Goal: Task Accomplishment & Management: Complete application form

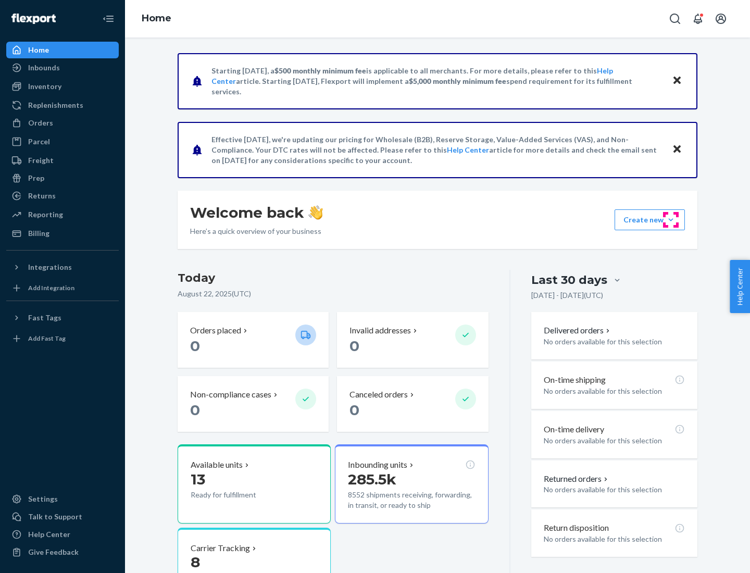
click at [671, 220] on button "Create new Create new inbound Create new order Create new product" at bounding box center [650, 220] width 70 height 21
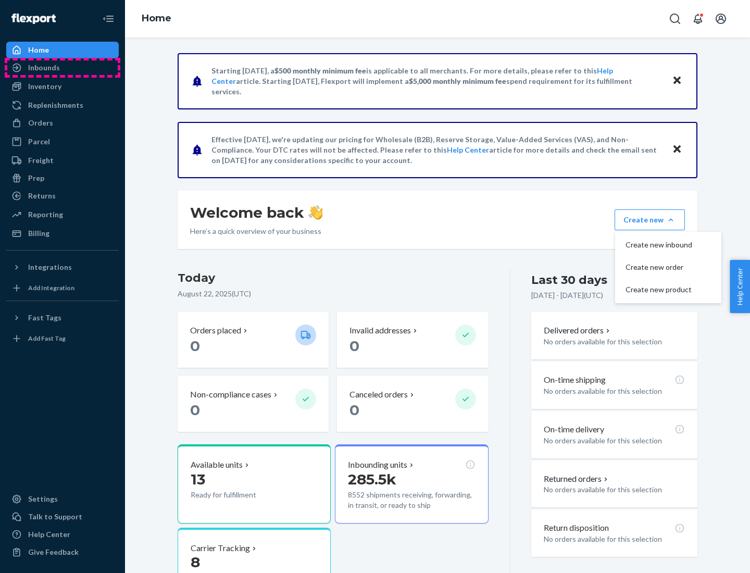
click at [63, 68] on div "Inbounds" at bounding box center [62, 67] width 110 height 15
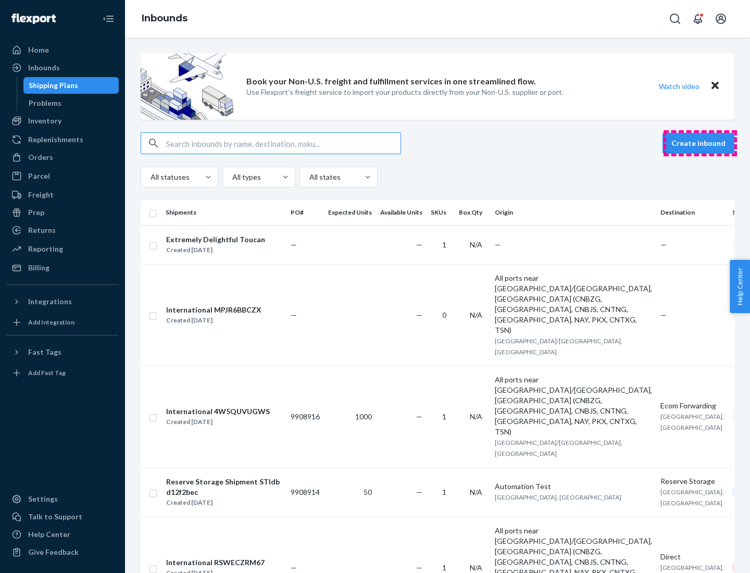
click at [700, 143] on button "Create inbound" at bounding box center [699, 143] width 72 height 21
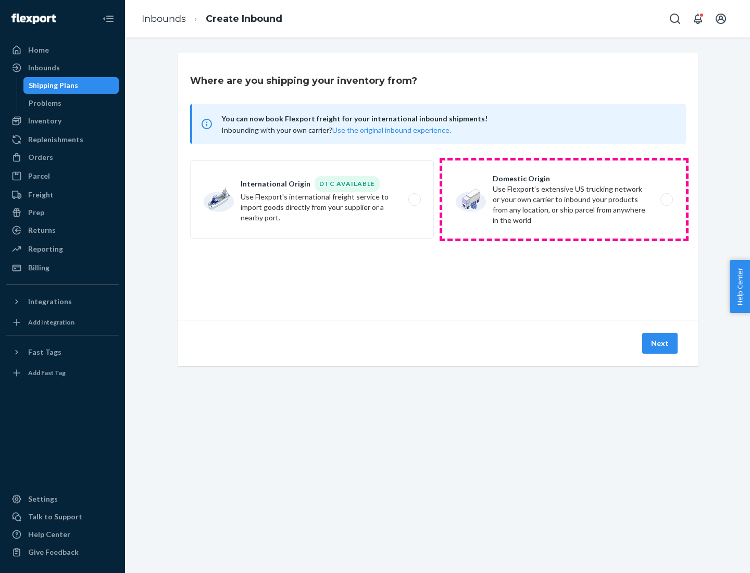
click at [564, 200] on label "Domestic Origin Use Flexport’s extensive US trucking network or your own carrie…" at bounding box center [564, 200] width 244 height 78
click at [667, 200] on input "Domestic Origin Use Flexport’s extensive US trucking network or your own carrie…" at bounding box center [670, 199] width 7 height 7
radio input "true"
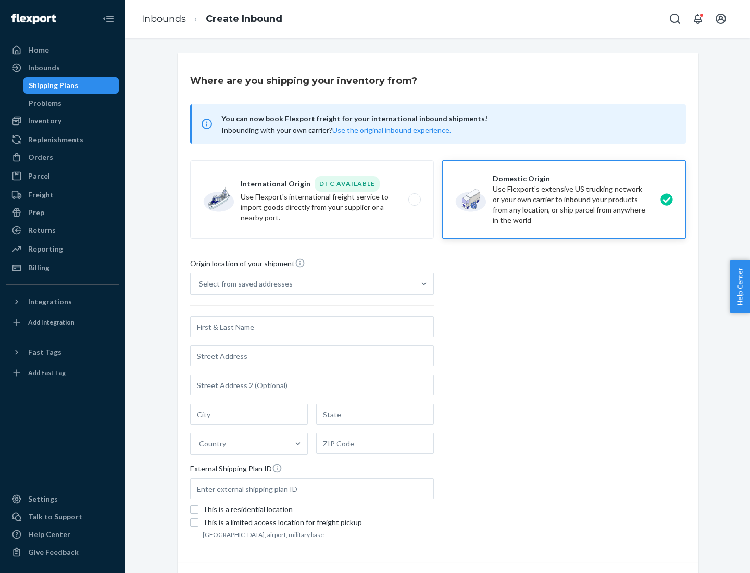
click at [243, 284] on div "Select from saved addresses" at bounding box center [246, 284] width 94 height 10
click at [200, 284] on input "Select from saved addresses" at bounding box center [199, 284] width 1 height 10
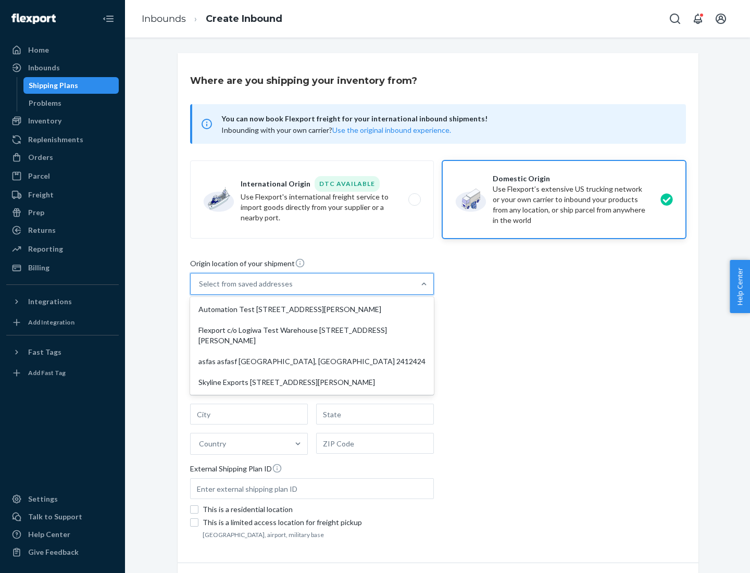
scroll to position [4, 0]
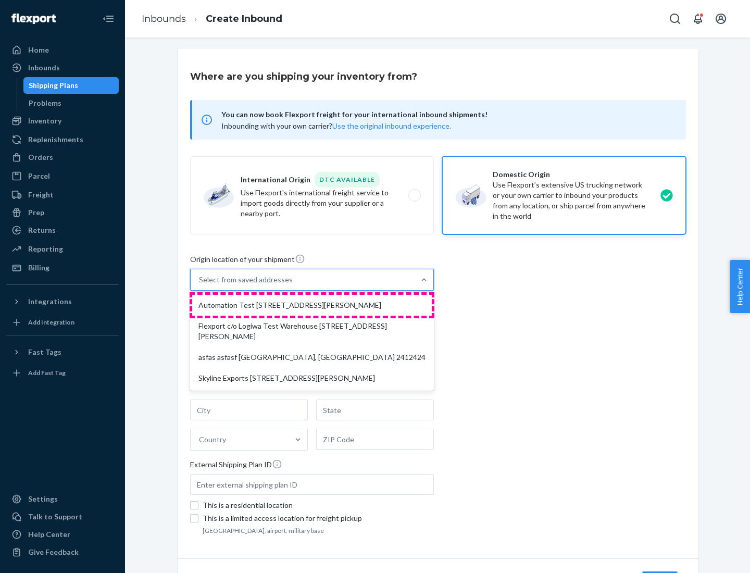
click at [312, 305] on div "Automation Test [STREET_ADDRESS][PERSON_NAME]" at bounding box center [312, 305] width 240 height 21
click at [200, 285] on input "option Automation Test [STREET_ADDRESS][PERSON_NAME] focused, 1 of 4. 4 results…" at bounding box center [199, 280] width 1 height 10
type input "Automation Test"
type input "9th Floor"
type input "[GEOGRAPHIC_DATA]"
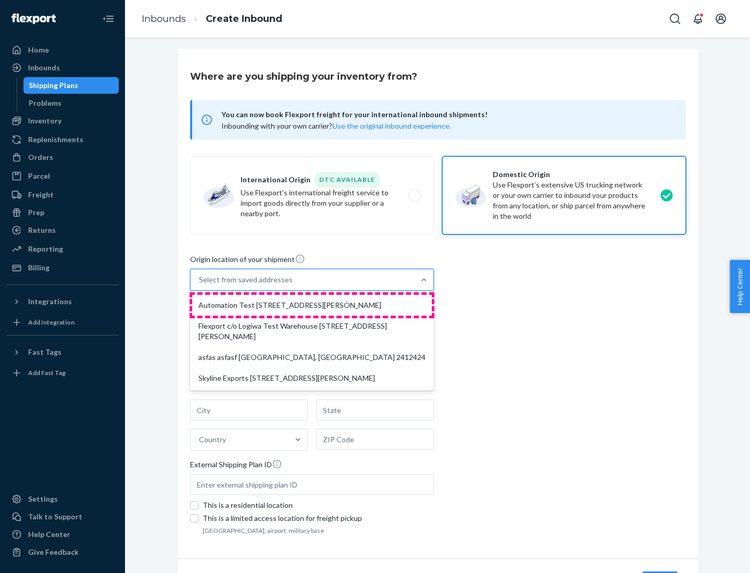
type input "CA"
type input "94104"
type input "[STREET_ADDRESS][PERSON_NAME]"
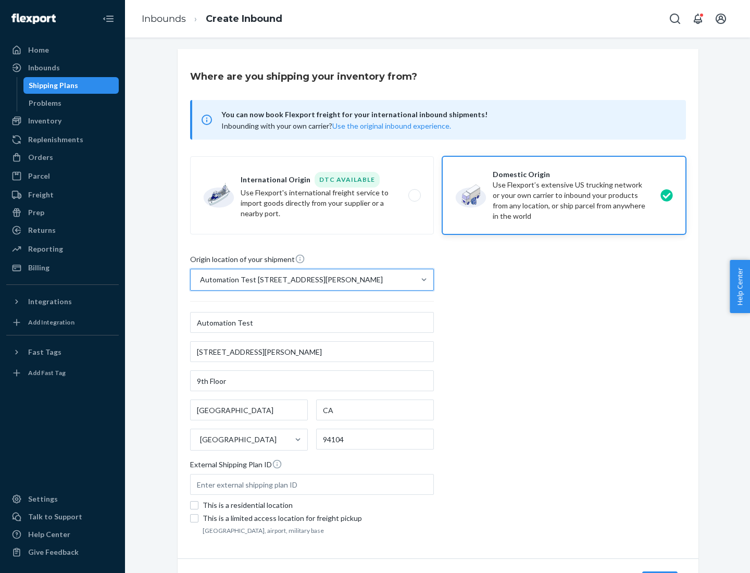
scroll to position [61, 0]
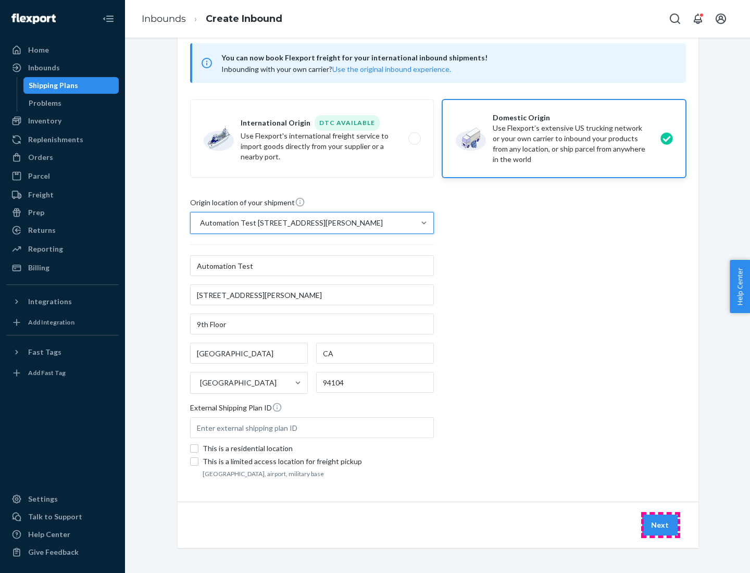
click at [661, 525] on button "Next" at bounding box center [660, 525] width 35 height 21
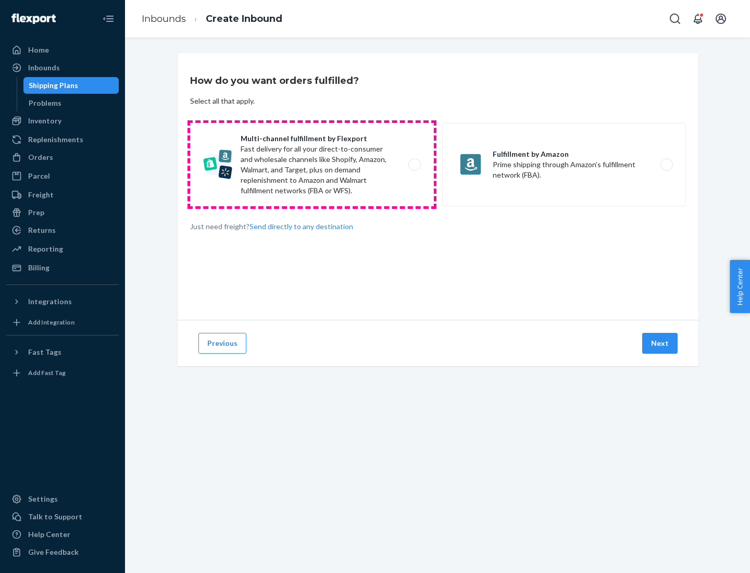
click at [312, 165] on label "Multi-channel fulfillment by Flexport Fast delivery for all your direct-to-cons…" at bounding box center [312, 164] width 244 height 83
click at [414, 165] on input "Multi-channel fulfillment by Flexport Fast delivery for all your direct-to-cons…" at bounding box center [417, 165] width 7 height 7
radio input "true"
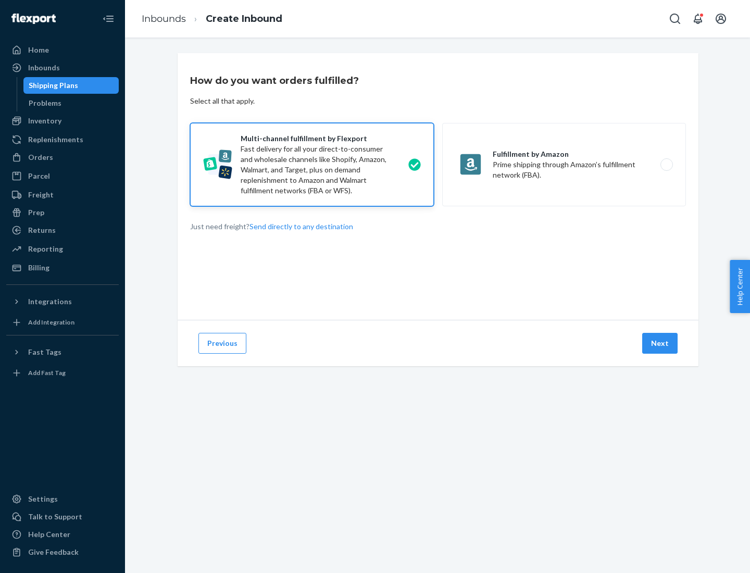
click at [661, 343] on button "Next" at bounding box center [660, 343] width 35 height 21
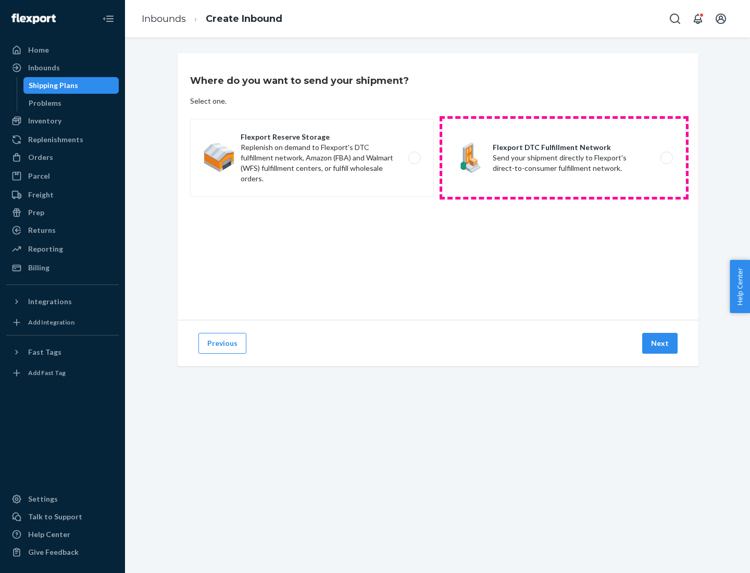
click at [564, 158] on label "Flexport DTC Fulfillment Network Send your shipment directly to Flexport's dire…" at bounding box center [564, 158] width 244 height 78
click at [667, 158] on input "Flexport DTC Fulfillment Network Send your shipment directly to Flexport's dire…" at bounding box center [670, 158] width 7 height 7
radio input "true"
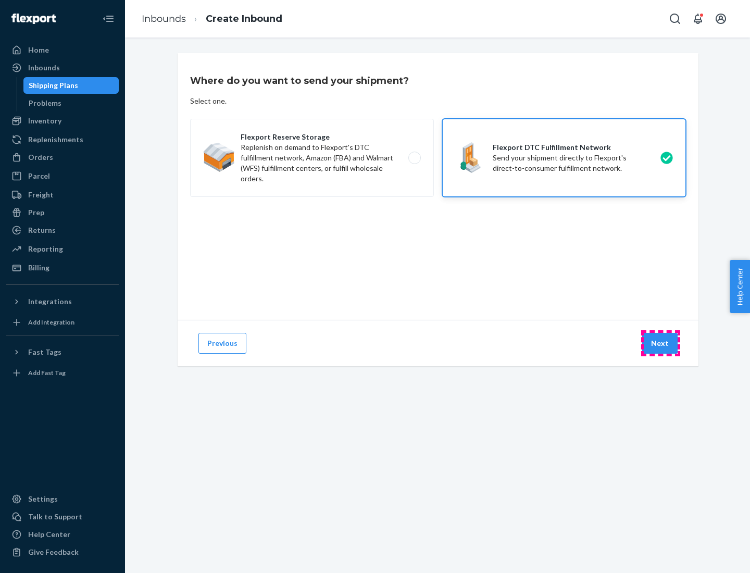
click at [661, 343] on button "Next" at bounding box center [660, 343] width 35 height 21
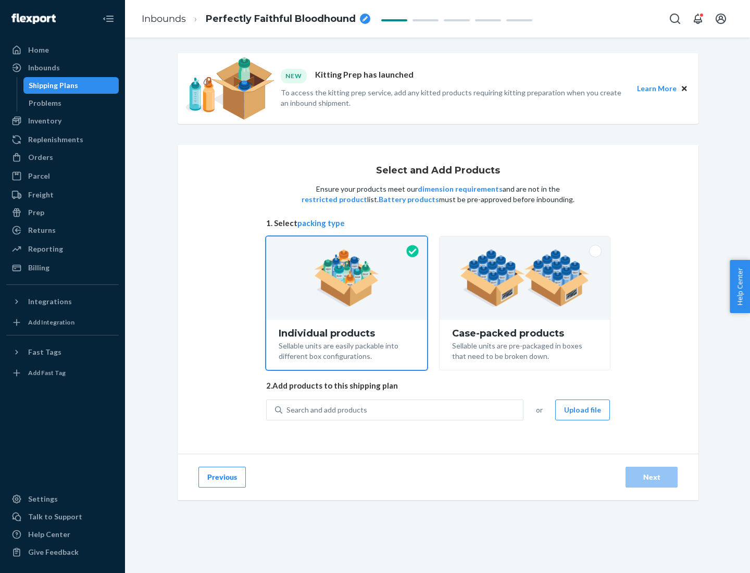
click at [525, 278] on img at bounding box center [525, 278] width 130 height 57
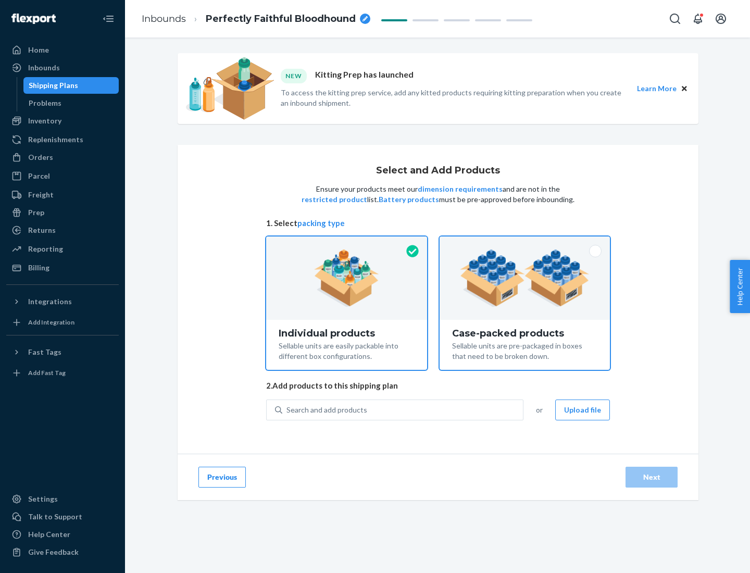
click at [525, 243] on input "Case-packed products Sellable units are pre-packaged in boxes that need to be b…" at bounding box center [525, 240] width 7 height 7
radio input "true"
radio input "false"
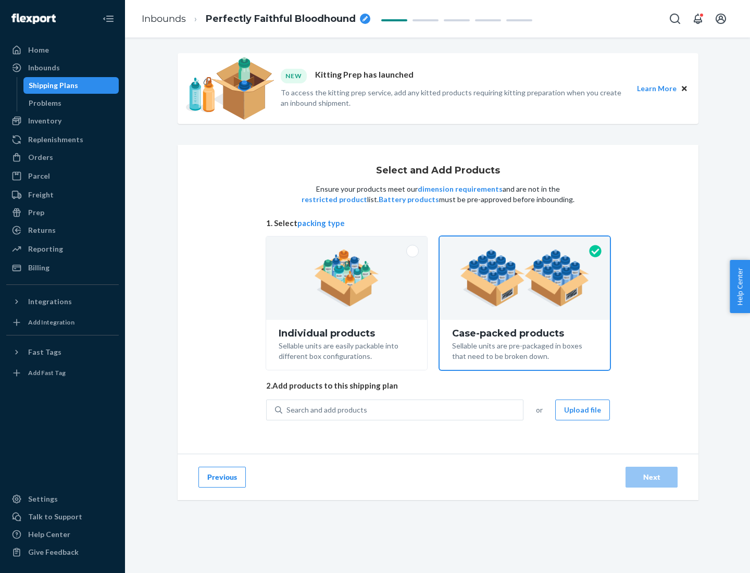
click at [403, 410] on div "Search and add products" at bounding box center [402, 410] width 241 height 19
click at [288, 410] on input "Search and add products" at bounding box center [287, 410] width 1 height 10
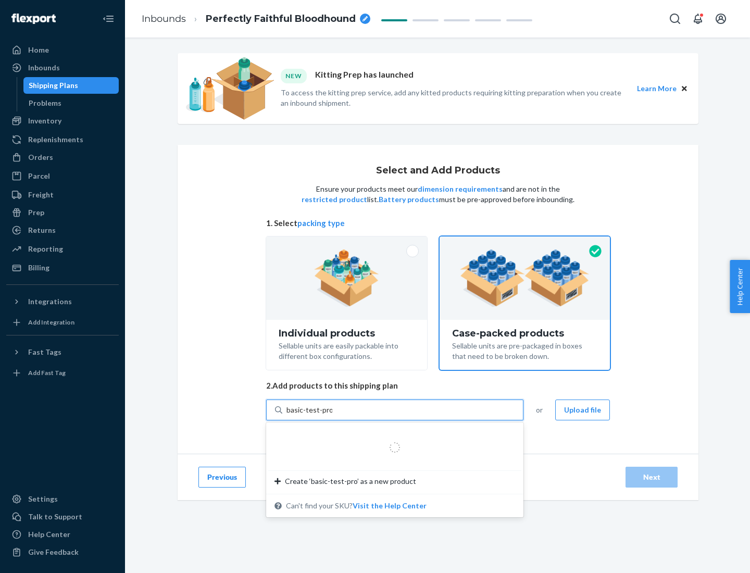
type input "basic-test-product-1"
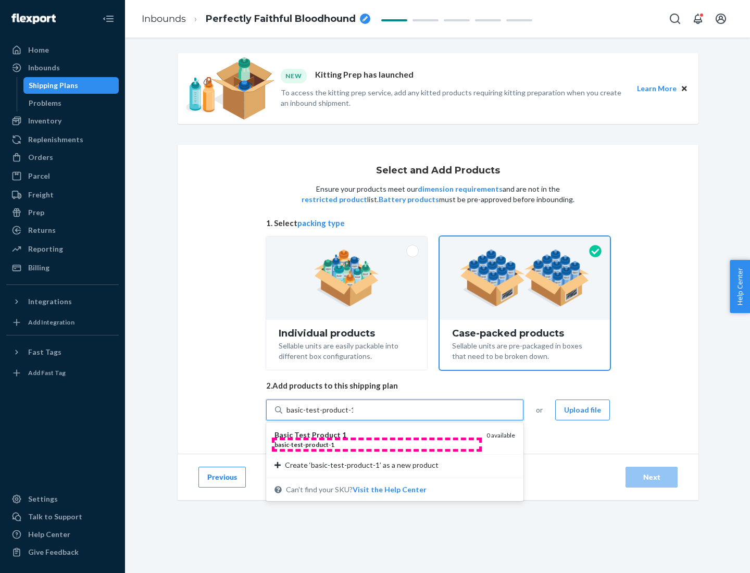
click at [377, 445] on div "basic - test - product - 1" at bounding box center [377, 444] width 204 height 9
click at [353, 415] on input "basic-test-product-1" at bounding box center [320, 410] width 67 height 10
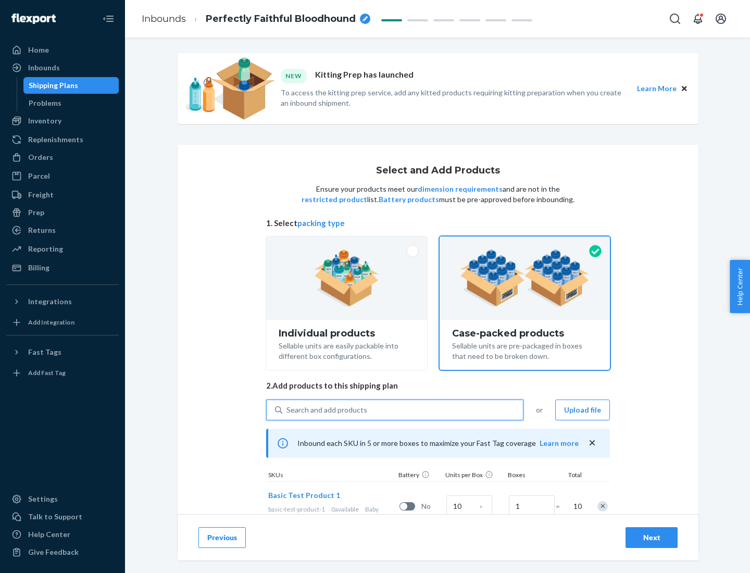
scroll to position [38, 0]
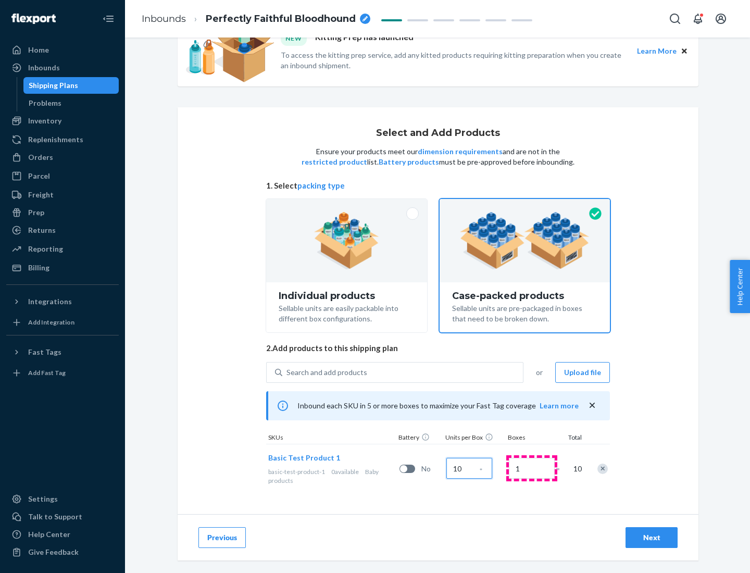
type input "10"
type input "7"
click at [652, 538] on div "Next" at bounding box center [652, 538] width 34 height 10
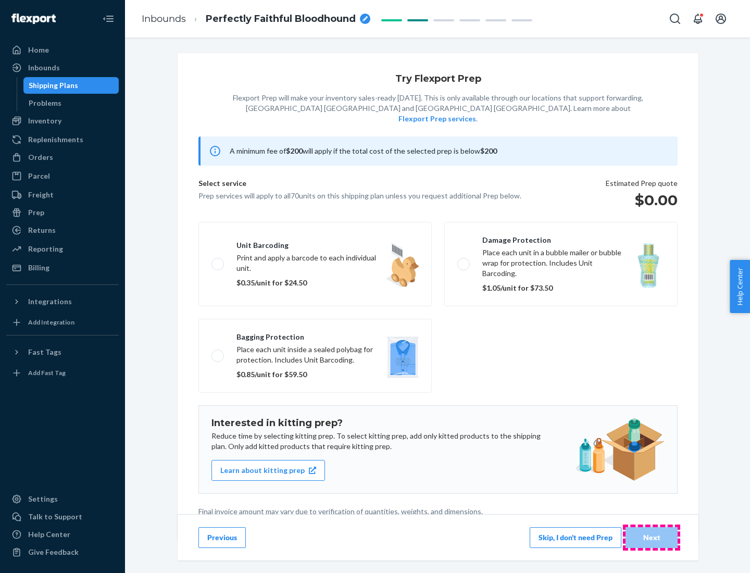
scroll to position [3, 0]
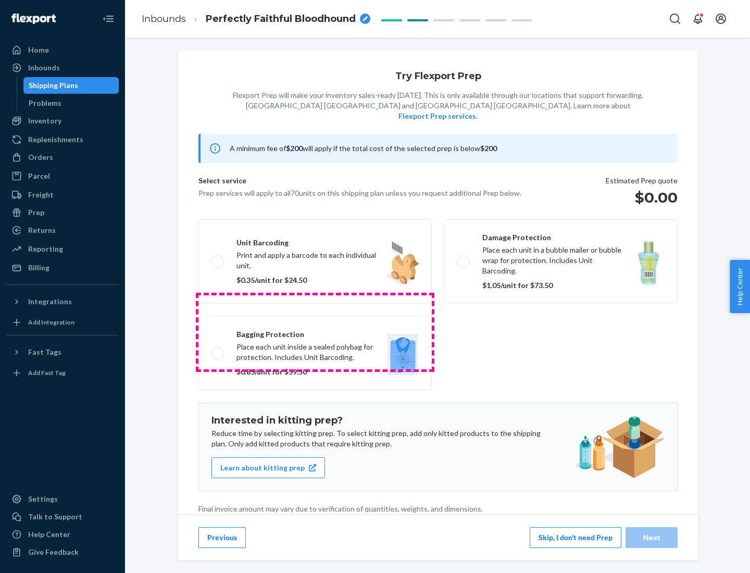
click at [315, 332] on label "Bagging protection Place each unit inside a sealed polybag for protection. Incl…" at bounding box center [315, 353] width 233 height 74
click at [218, 350] on input "Bagging protection Place each unit inside a sealed polybag for protection. Incl…" at bounding box center [215, 353] width 7 height 7
checkbox input "true"
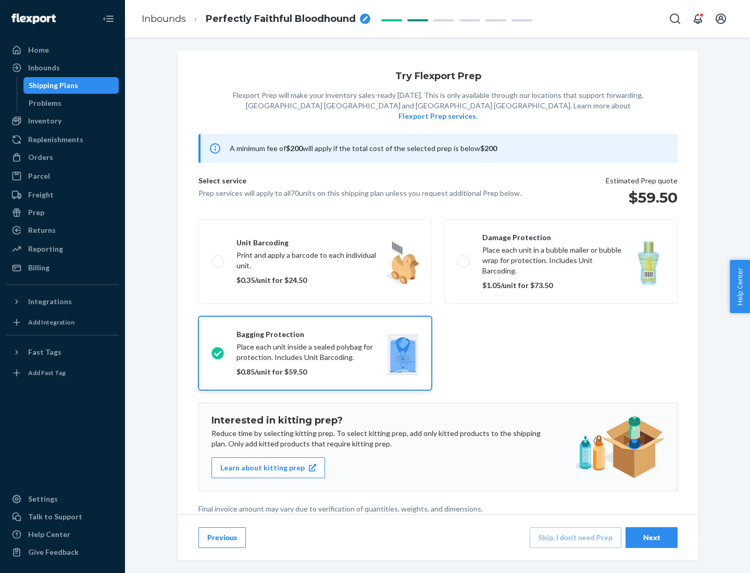
click at [652, 537] on div "Next" at bounding box center [652, 538] width 34 height 10
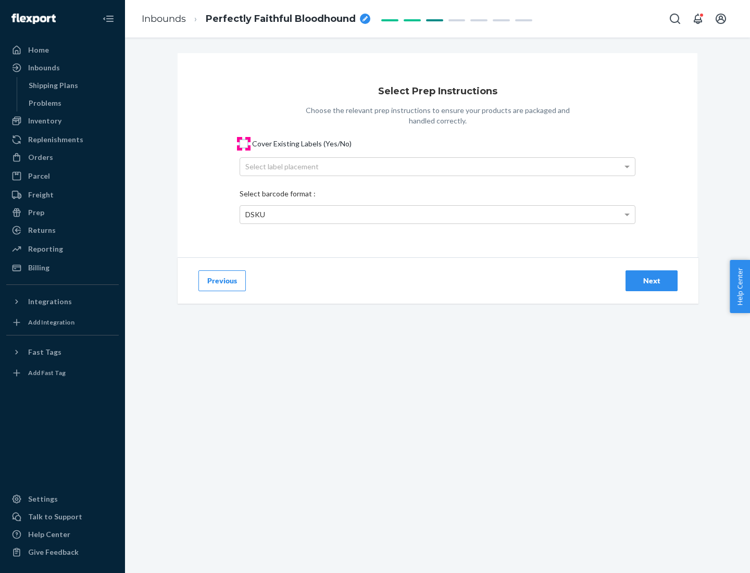
click at [244, 143] on input "Cover Existing Labels (Yes/No)" at bounding box center [244, 144] width 8 height 8
checkbox input "true"
click at [438, 166] on div "Select label placement" at bounding box center [437, 167] width 395 height 18
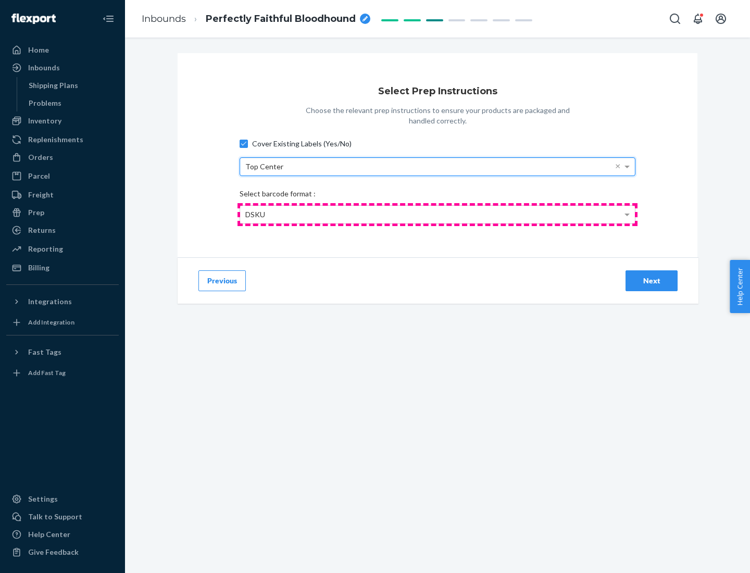
click at [438, 214] on div "DSKU" at bounding box center [437, 215] width 395 height 18
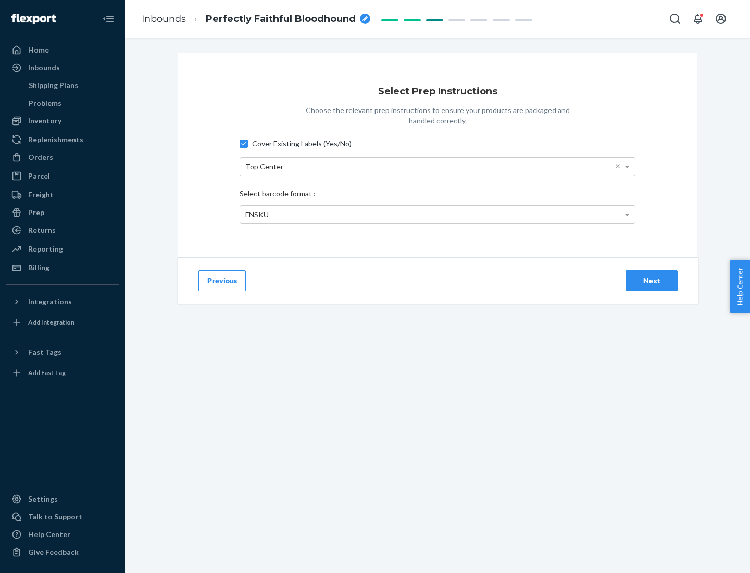
click at [652, 280] on div "Next" at bounding box center [652, 281] width 34 height 10
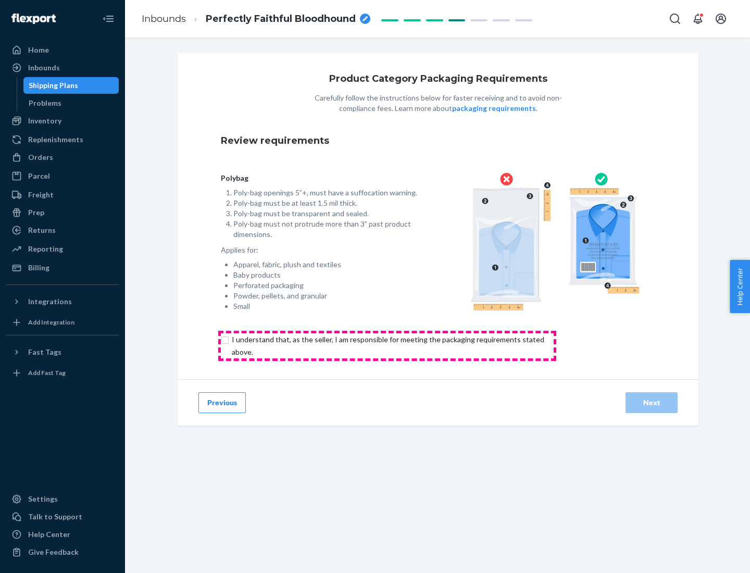
click at [387, 346] on input "checkbox" at bounding box center [394, 346] width 347 height 25
checkbox input "true"
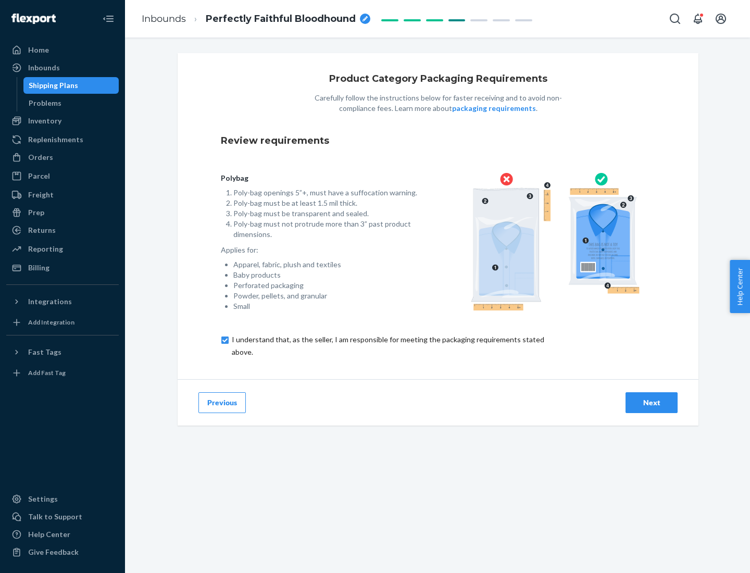
click at [652, 402] on div "Next" at bounding box center [652, 403] width 34 height 10
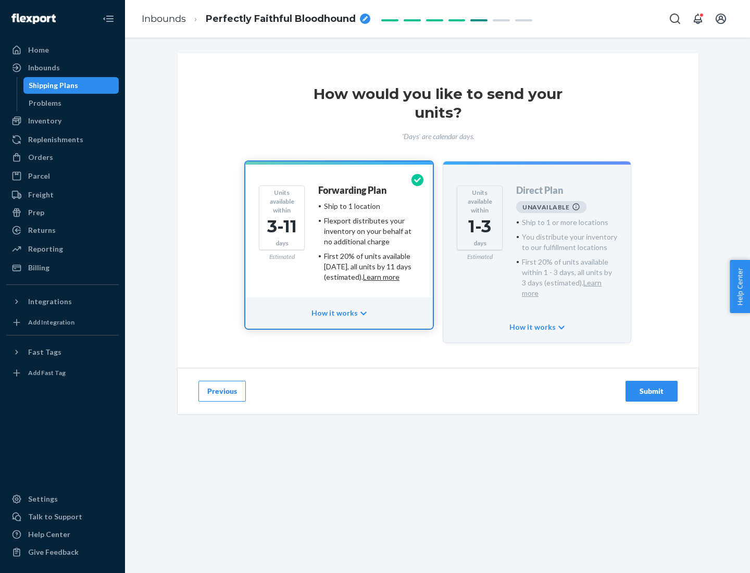
click at [353, 190] on h4 "Forwarding Plan" at bounding box center [352, 191] width 68 height 10
click at [652, 386] on div "Submit" at bounding box center [652, 391] width 34 height 10
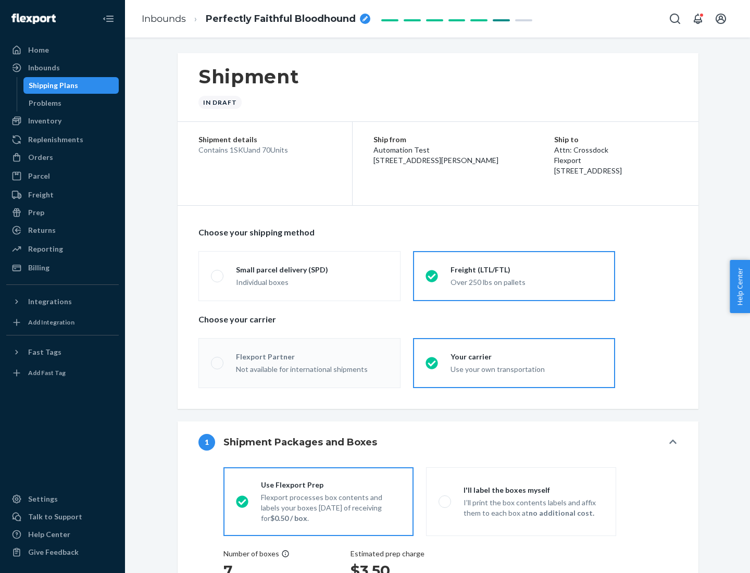
radio input "true"
radio input "false"
radio input "true"
radio input "false"
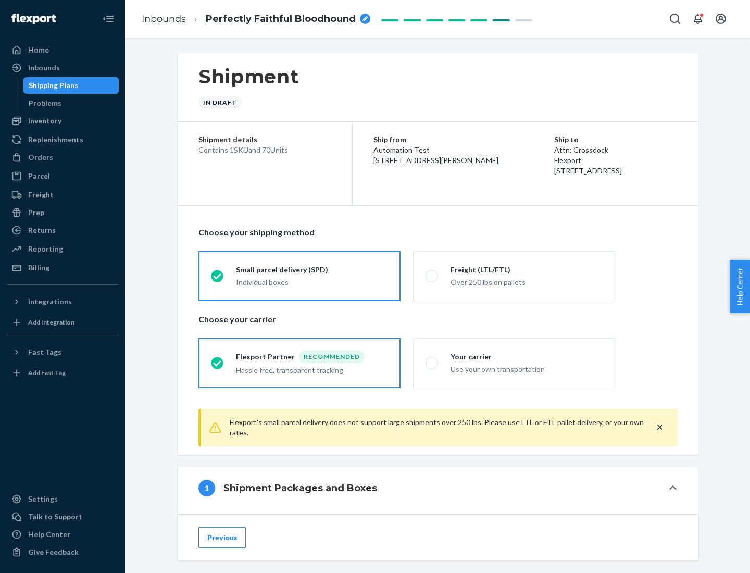
click at [514, 276] on div "Over 250 lbs on pallets" at bounding box center [527, 281] width 152 height 13
click at [433, 276] on input "Freight (LTL/FTL) Over 250 lbs on pallets" at bounding box center [429, 276] width 7 height 7
radio input "true"
radio input "false"
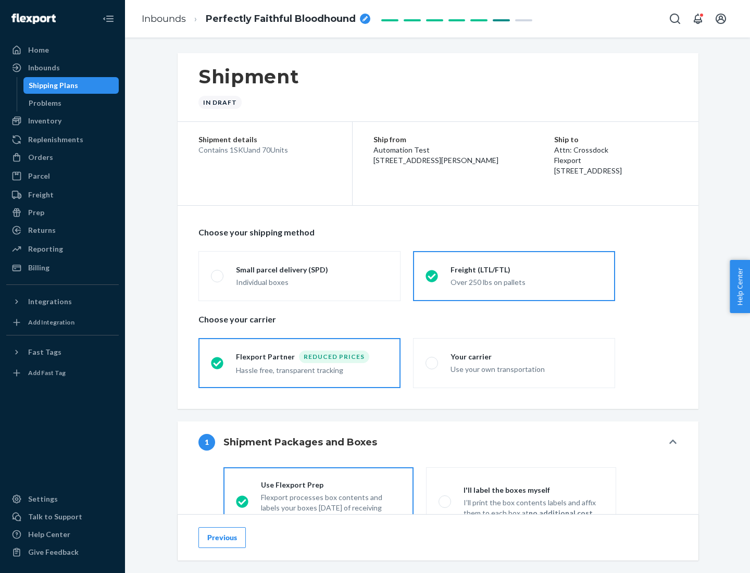
scroll to position [58, 0]
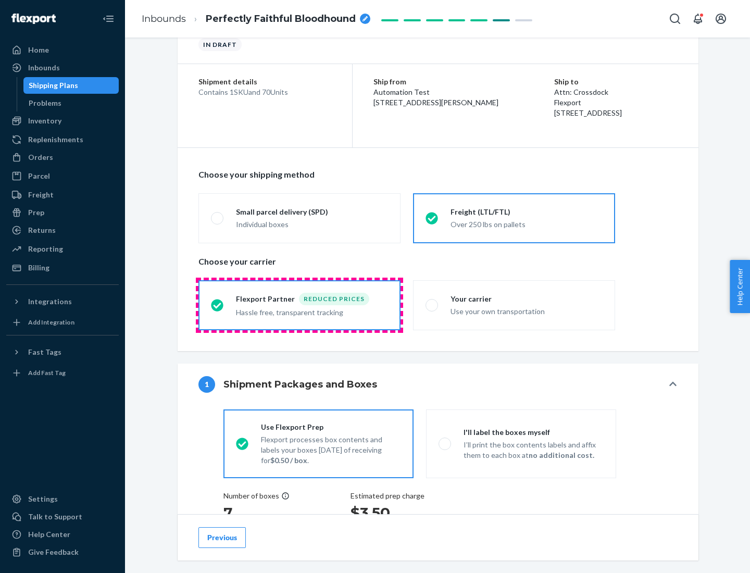
click at [300, 305] on div "Hassle free, transparent tracking" at bounding box center [312, 311] width 152 height 13
click at [218, 305] on input "Flexport Partner Reduced prices Hassle free, transparent tracking" at bounding box center [214, 305] width 7 height 7
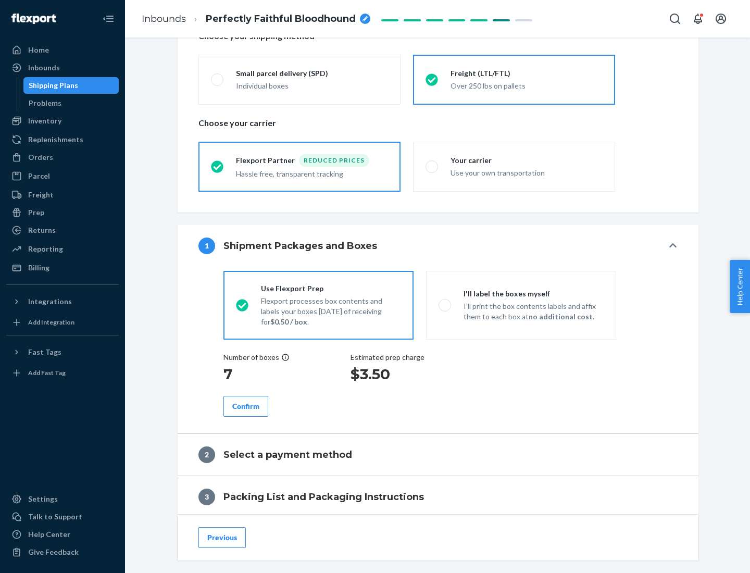
click at [521, 305] on p "I’ll print the box contents labels and affix them to each box at no additional …" at bounding box center [534, 311] width 140 height 21
click at [446, 305] on input "I'll label the boxes myself I’ll print the box contents labels and affix them t…" at bounding box center [442, 305] width 7 height 7
radio input "true"
radio input "false"
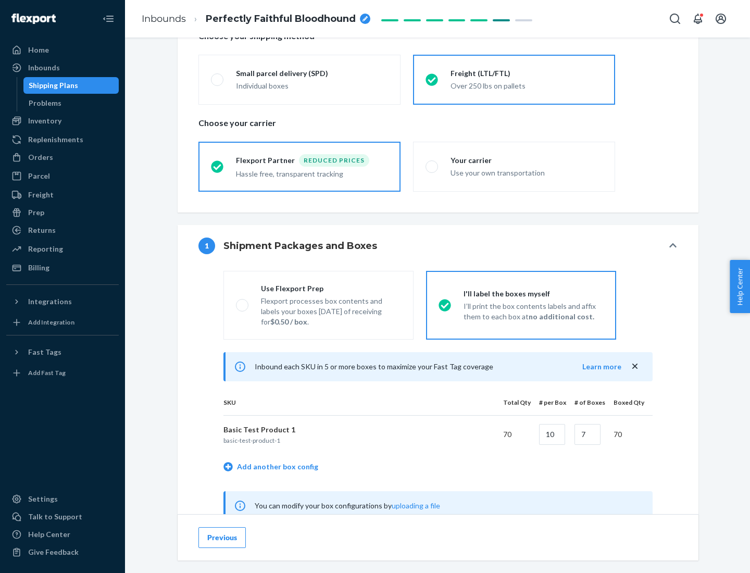
scroll to position [326, 0]
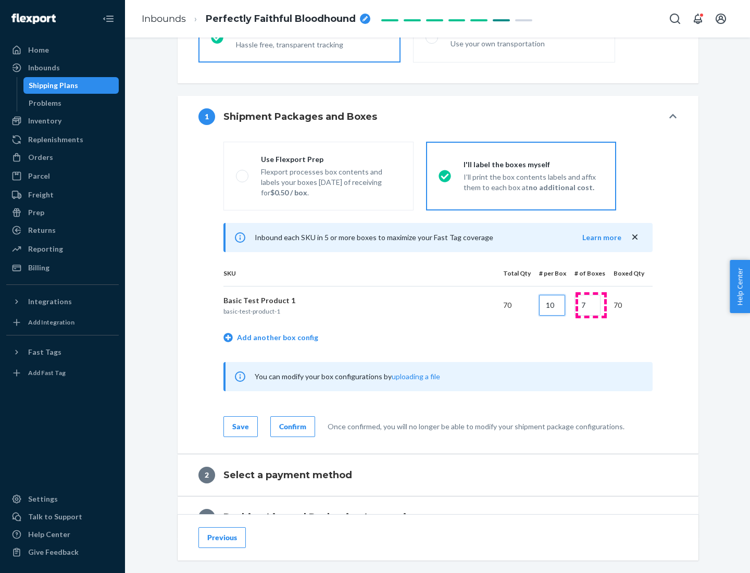
type input "10"
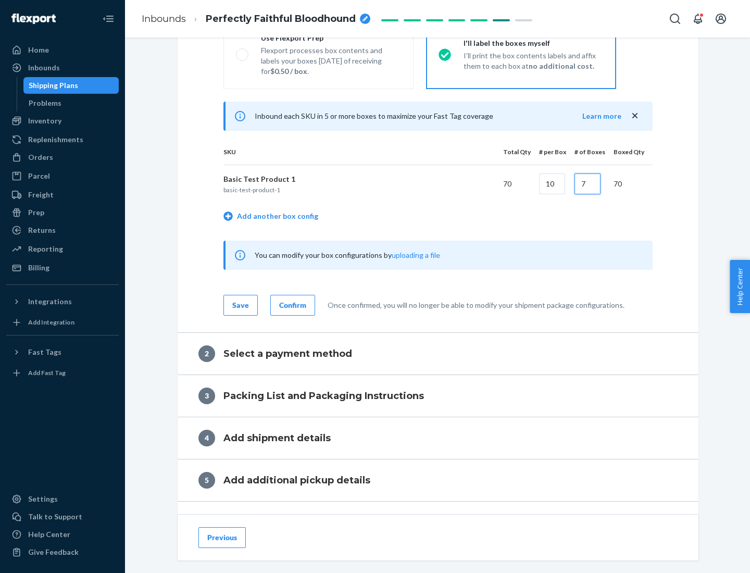
type input "7"
click at [291, 305] on div "Confirm" at bounding box center [292, 305] width 27 height 10
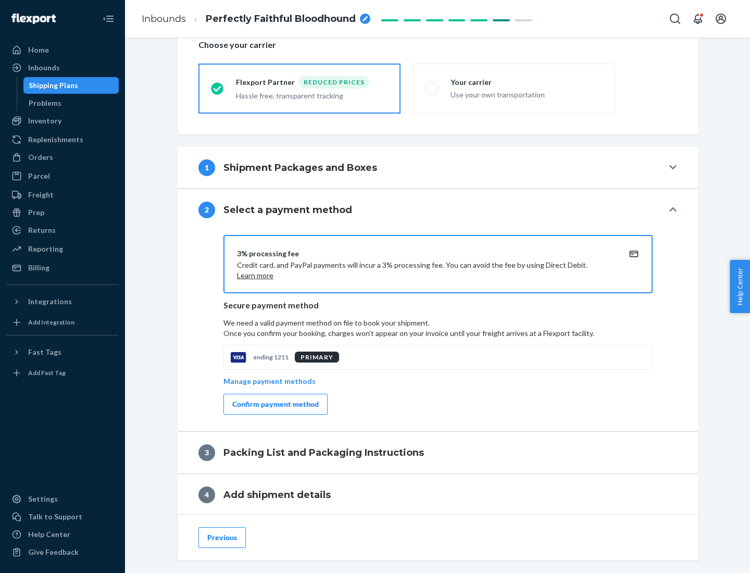
scroll to position [374, 0]
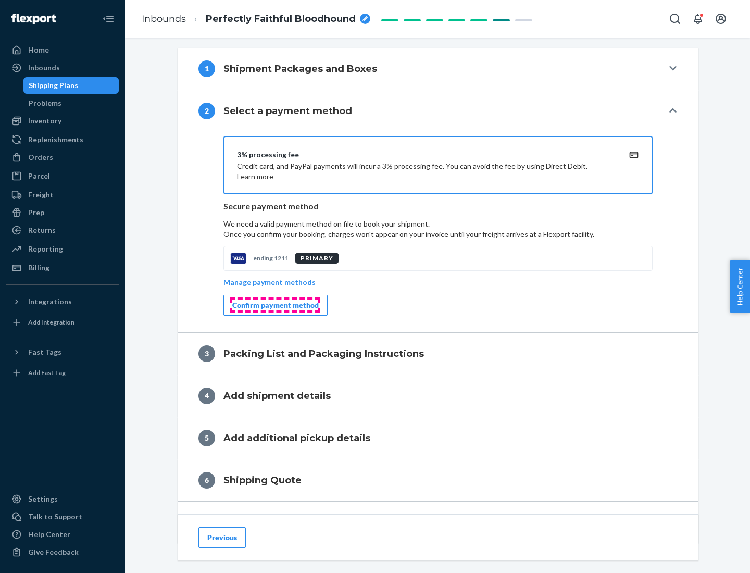
click at [275, 305] on div "Confirm payment method" at bounding box center [275, 305] width 87 height 10
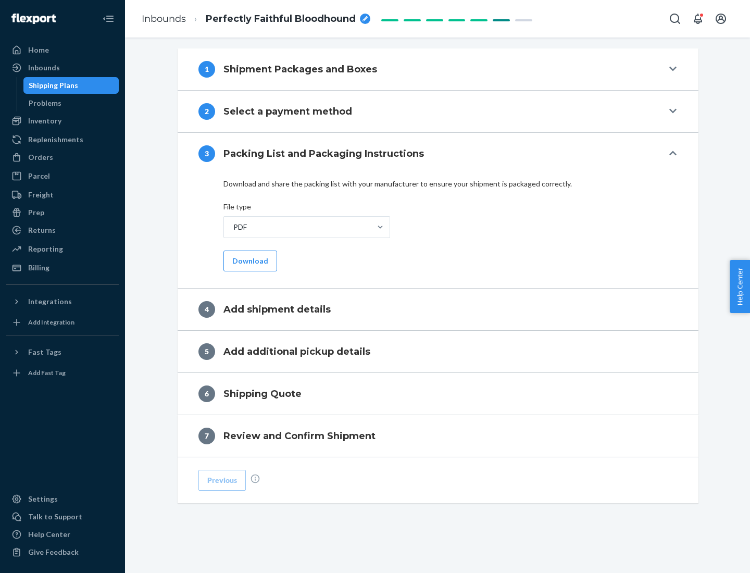
scroll to position [329, 0]
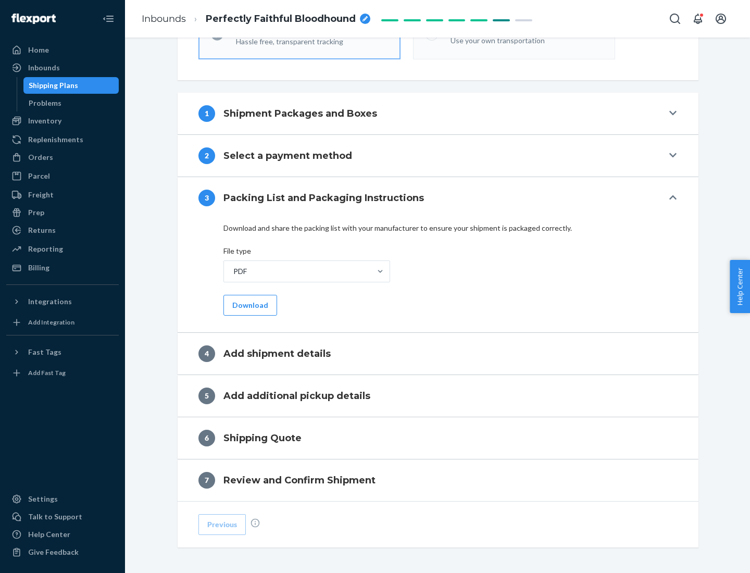
click at [249, 305] on button "Download" at bounding box center [251, 305] width 54 height 21
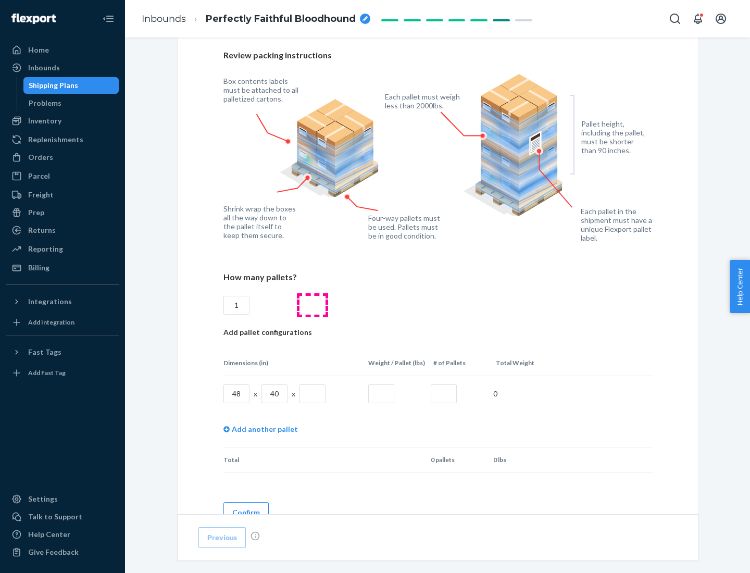
scroll to position [715, 0]
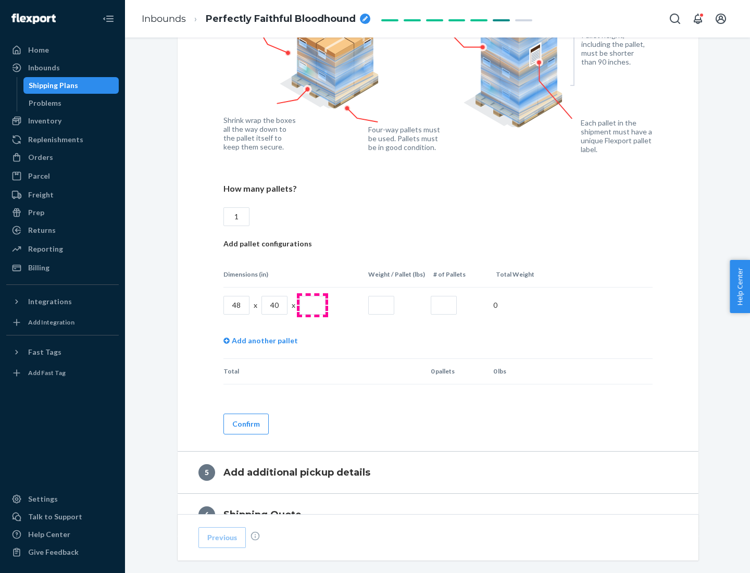
type input "1"
type input "40"
type input "200"
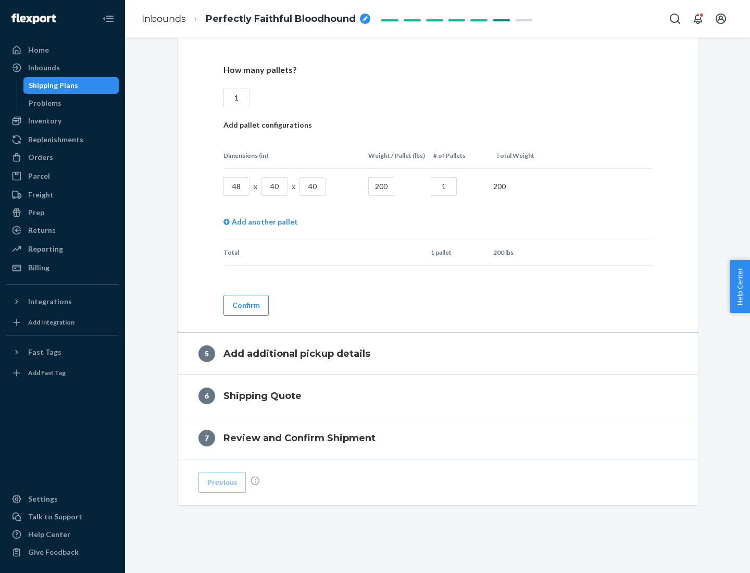
type input "1"
click at [245, 305] on button "Confirm" at bounding box center [246, 305] width 45 height 21
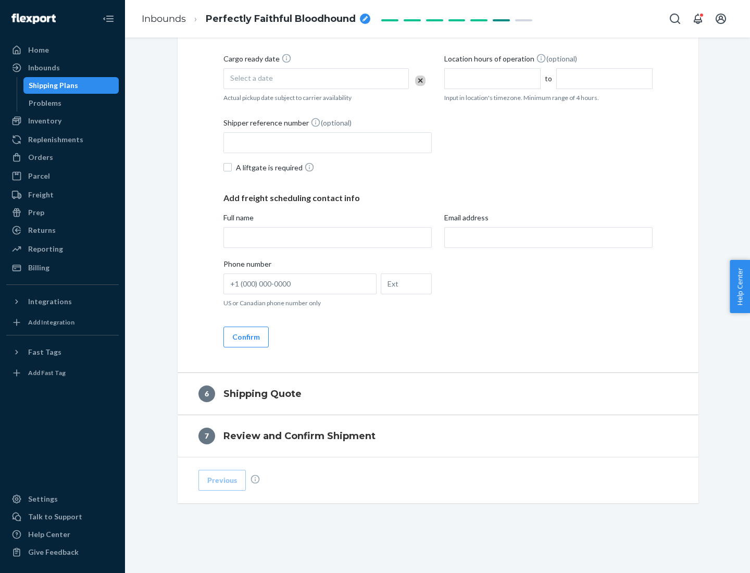
scroll to position [356, 0]
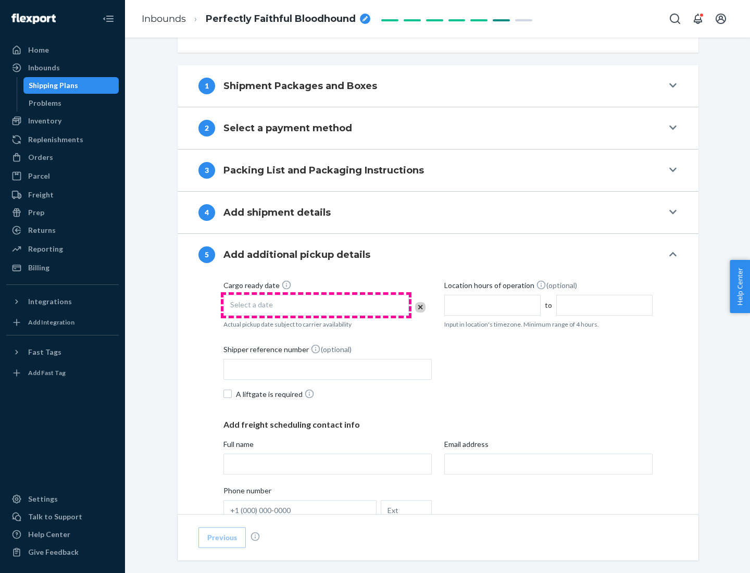
click at [316, 305] on div "Select a date" at bounding box center [317, 305] width 186 height 21
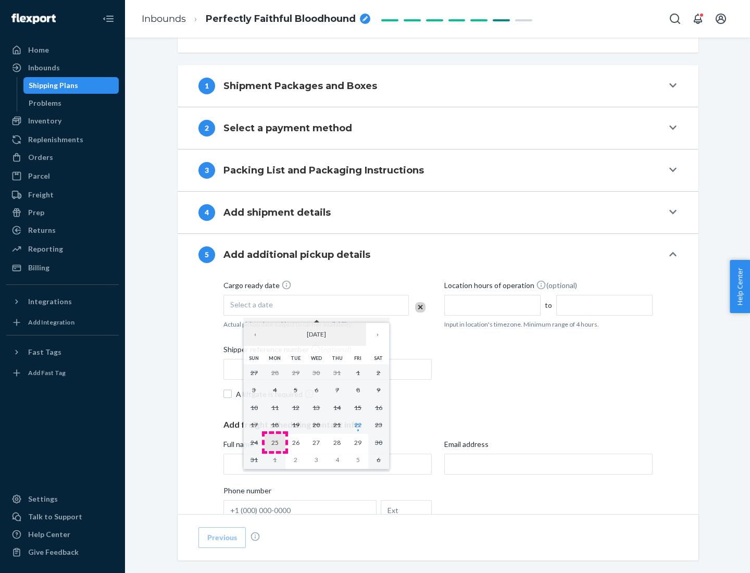
click at [275, 442] on abbr "25" at bounding box center [275, 443] width 7 height 8
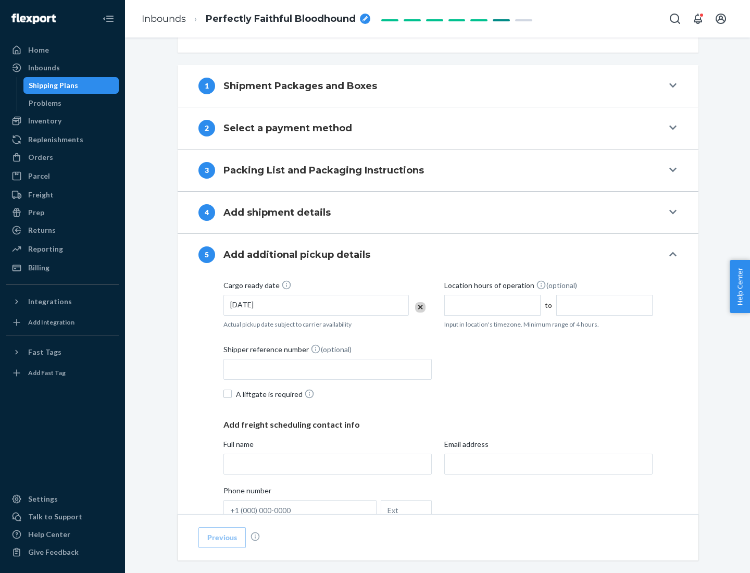
scroll to position [515, 0]
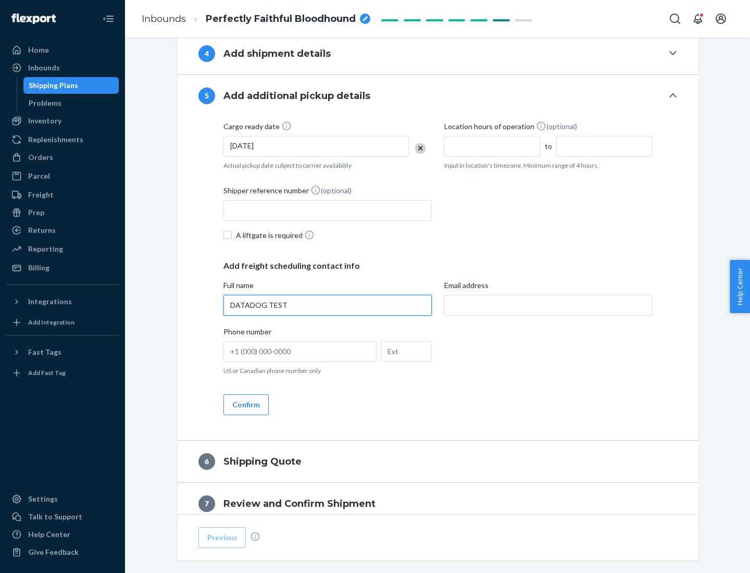
type input "DATADOG TEST"
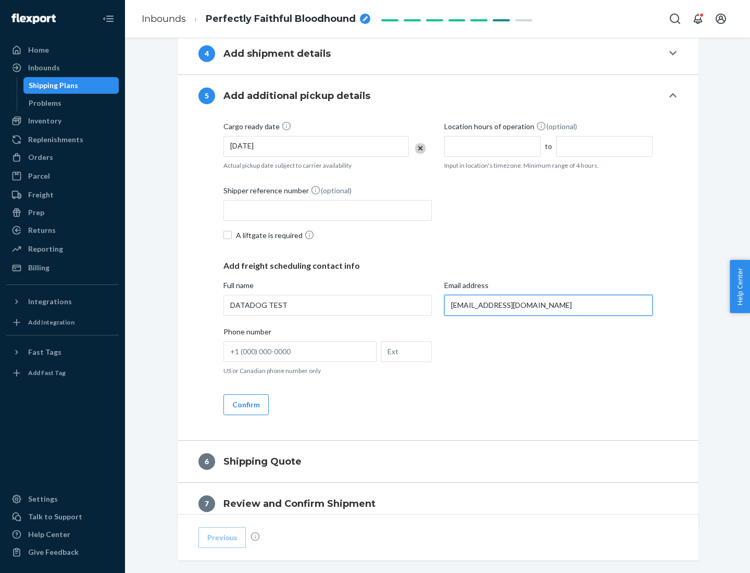
scroll to position [562, 0]
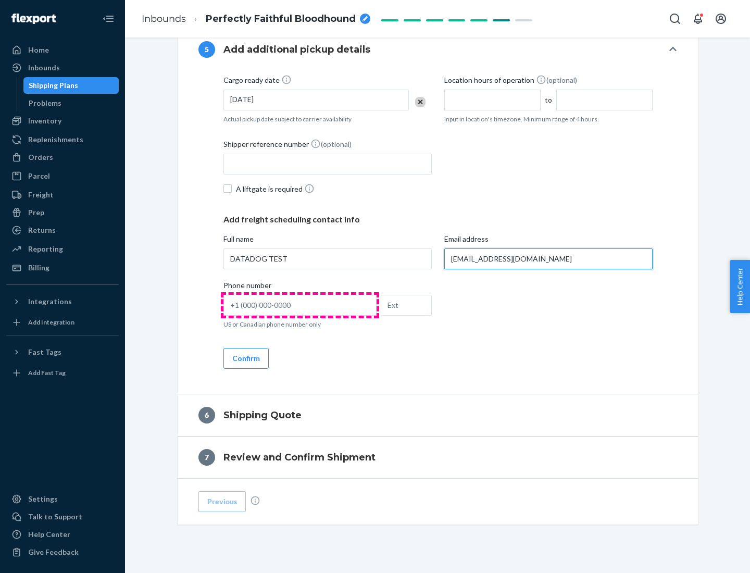
type input "[EMAIL_ADDRESS][DOMAIN_NAME]"
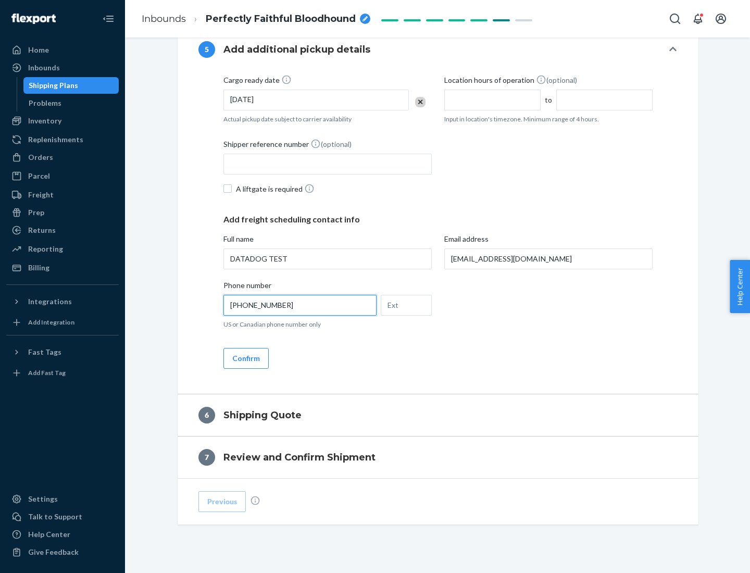
scroll to position [583, 0]
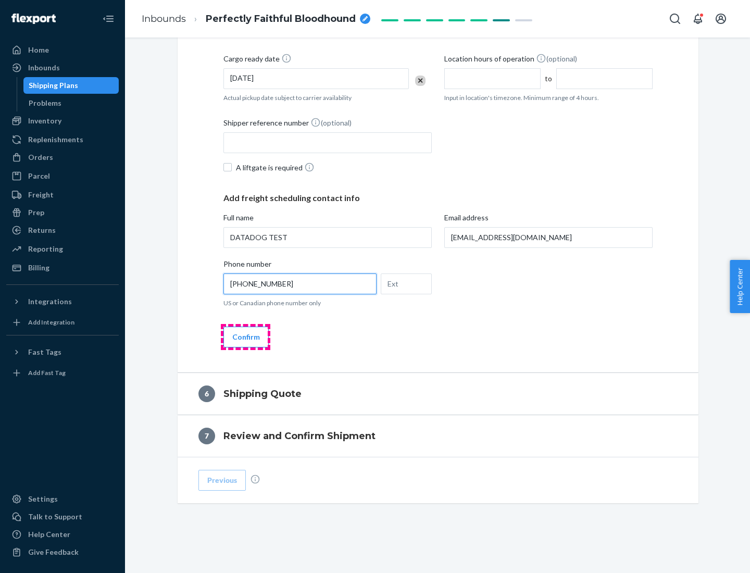
type input "[PHONE_NUMBER]"
click at [245, 337] on button "Confirm" at bounding box center [246, 337] width 45 height 21
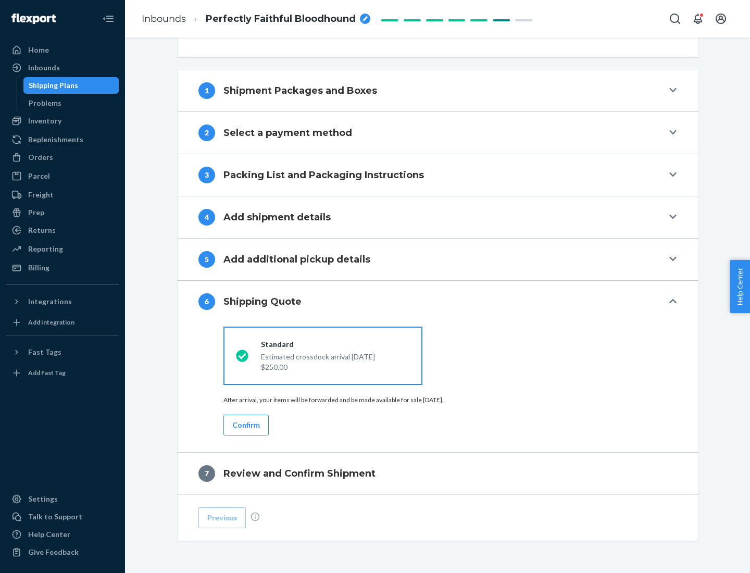
scroll to position [389, 0]
